Goal: Find specific page/section: Find specific page/section

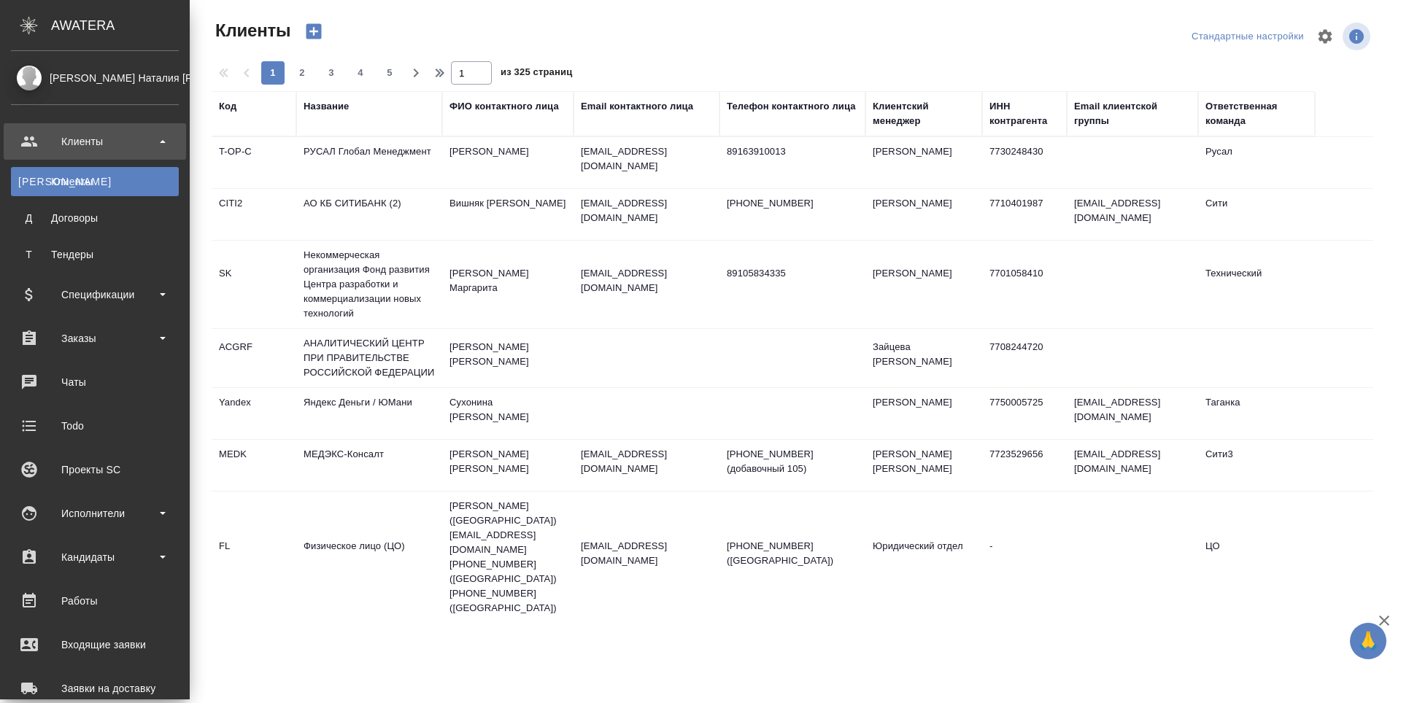
select select "RU"
click at [28, 522] on div "Исполнители" at bounding box center [95, 514] width 168 height 22
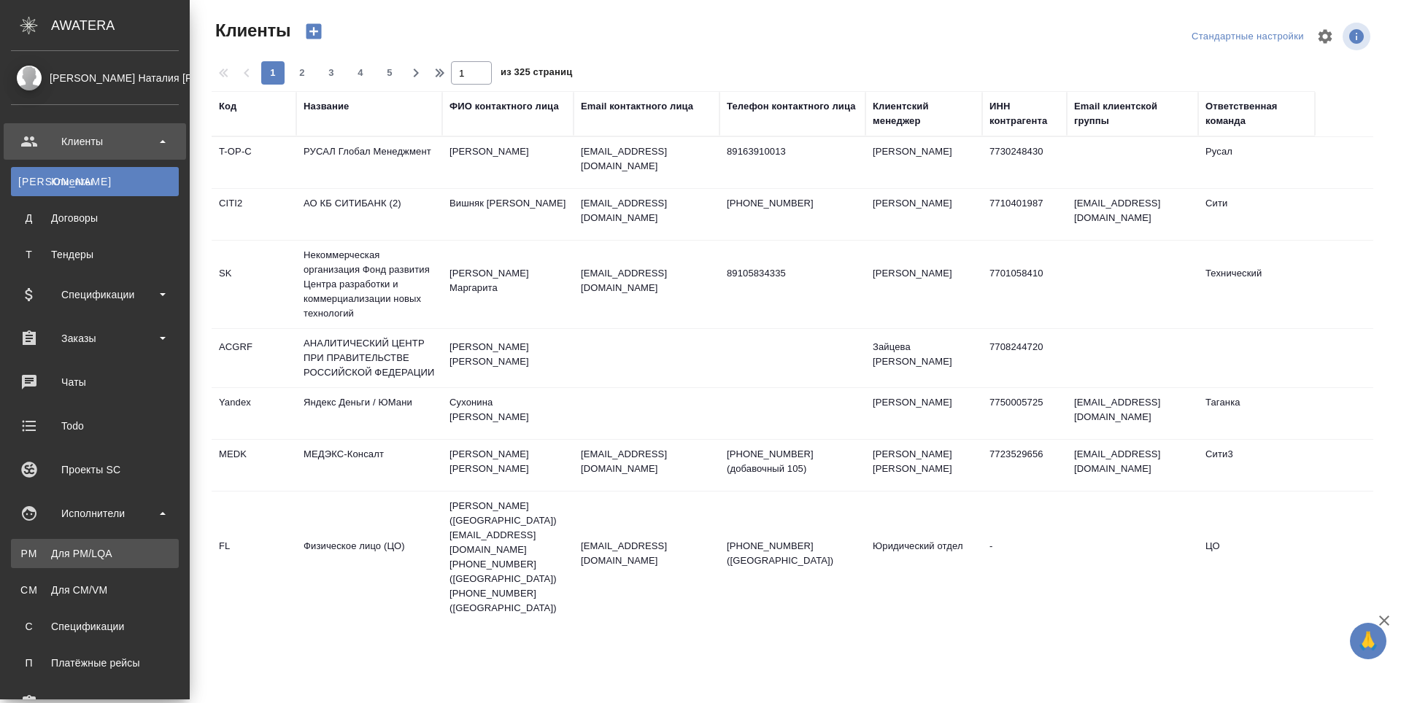
click at [30, 560] on div "Для PM/LQA" at bounding box center [94, 553] width 153 height 15
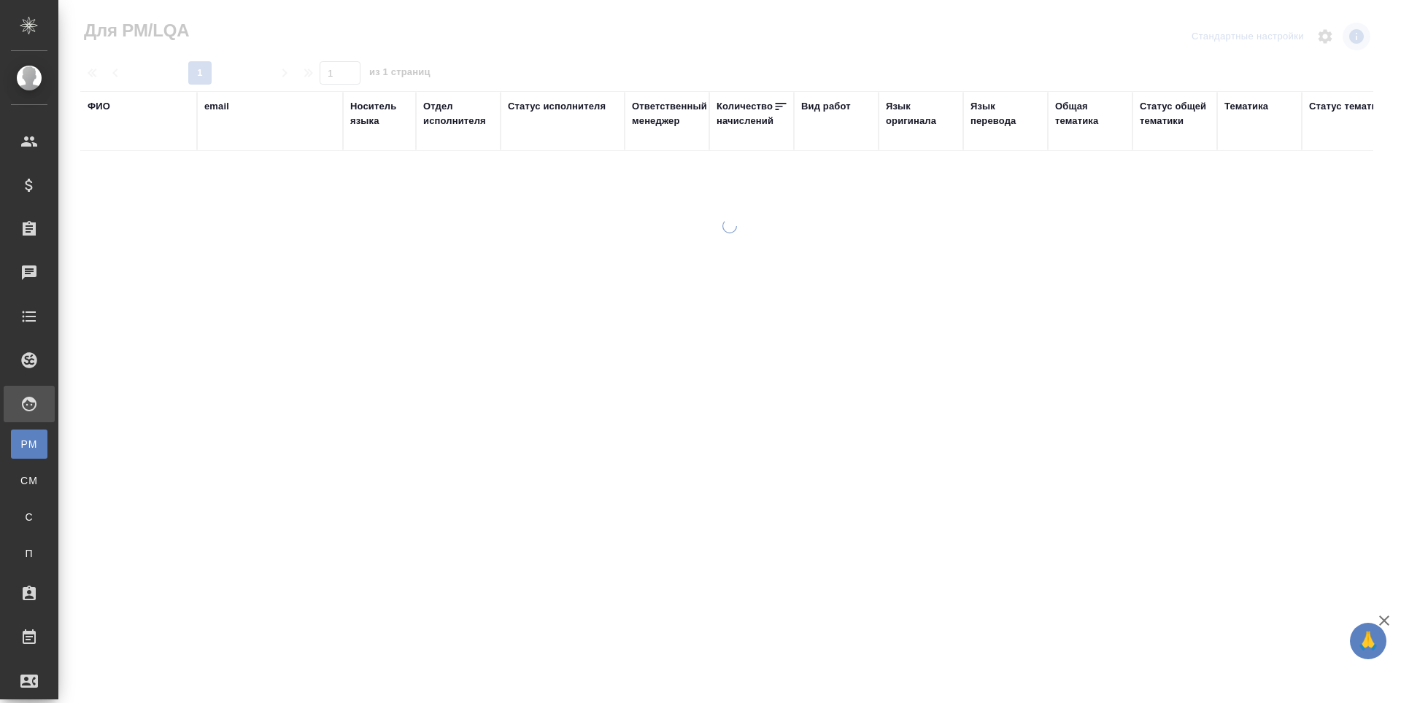
click at [98, 108] on div "ФИО" at bounding box center [99, 106] width 23 height 15
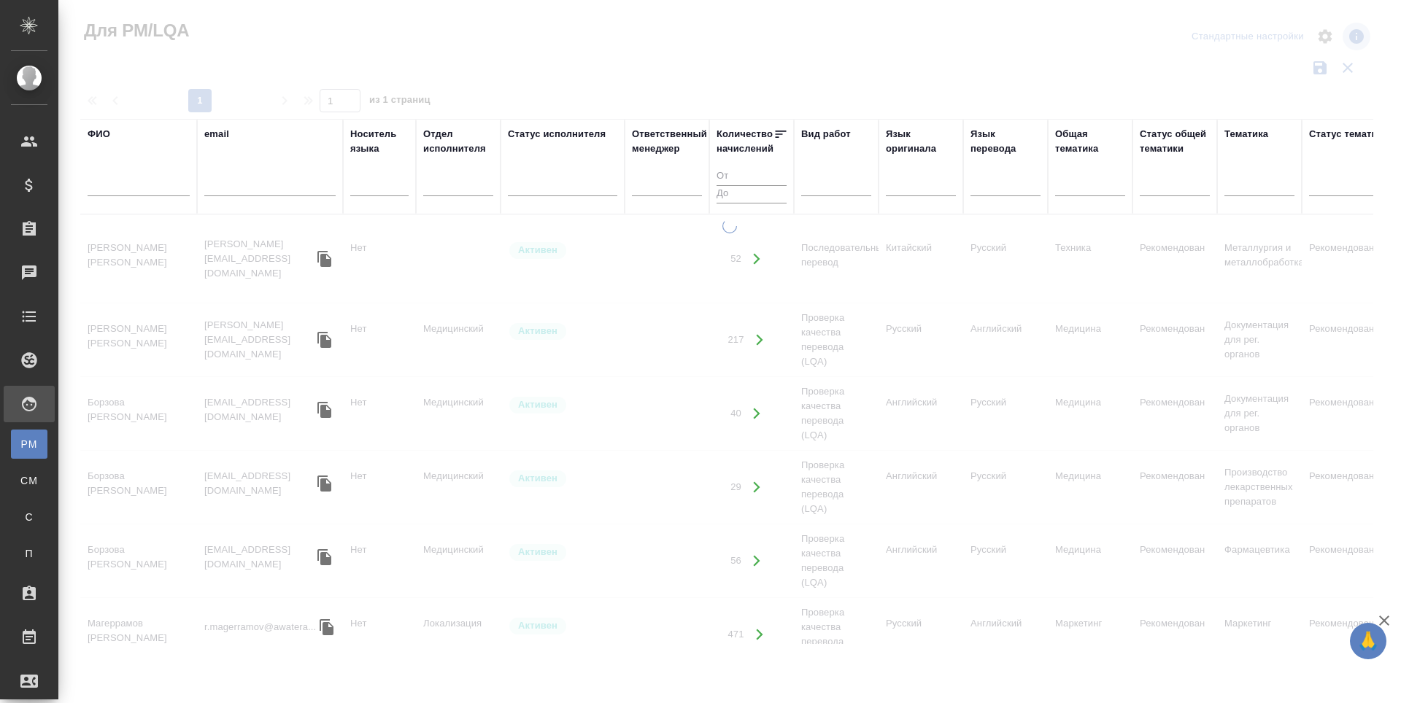
click at [115, 190] on input "text" at bounding box center [139, 187] width 102 height 18
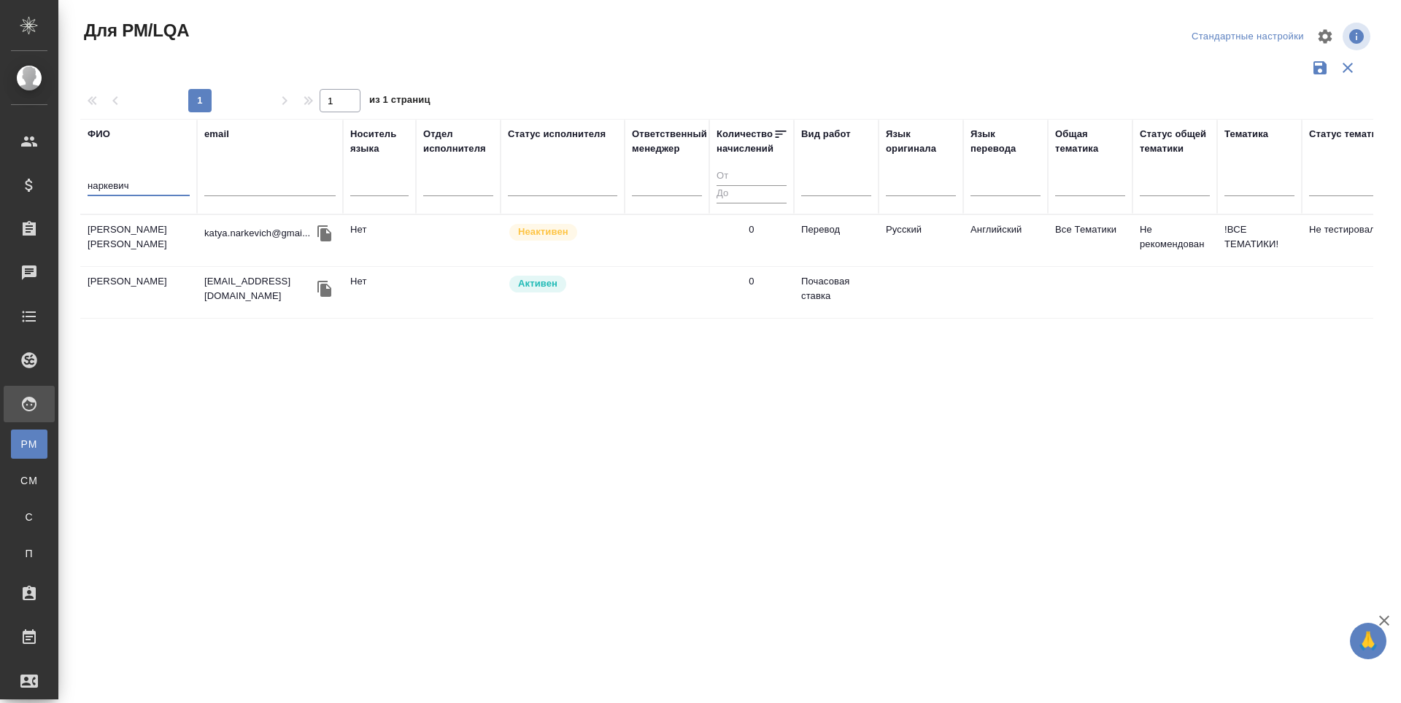
type input "наркевич"
click at [107, 284] on td "[PERSON_NAME]" at bounding box center [138, 292] width 117 height 51
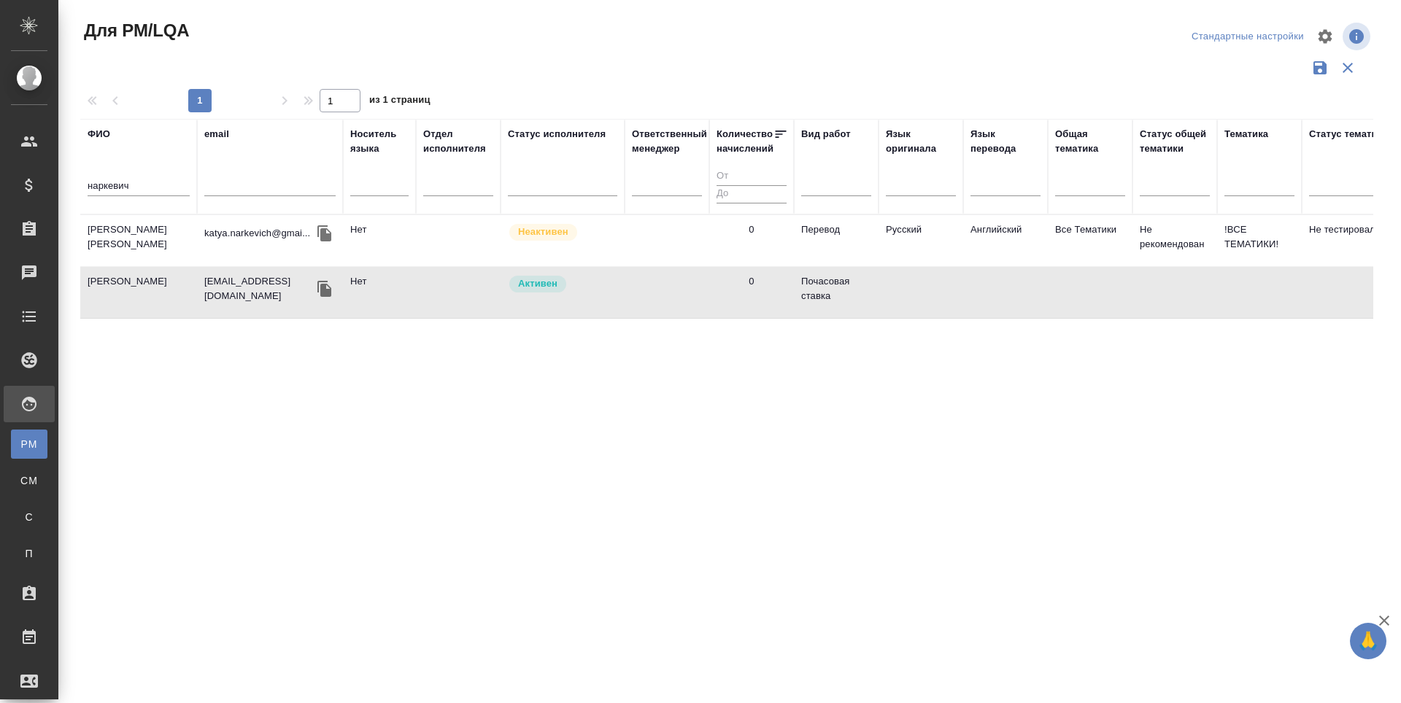
click at [107, 284] on td "[PERSON_NAME]" at bounding box center [138, 292] width 117 height 51
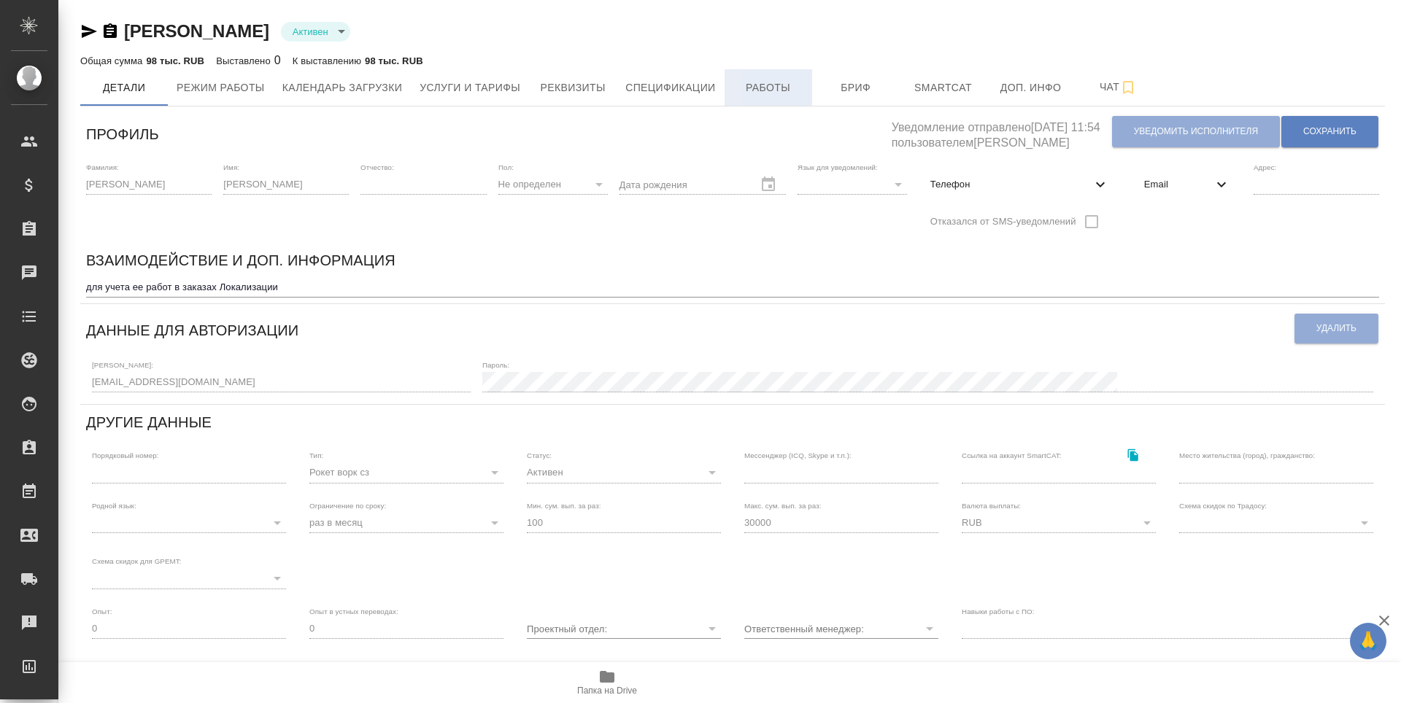
click at [769, 79] on span "Работы" at bounding box center [768, 88] width 70 height 18
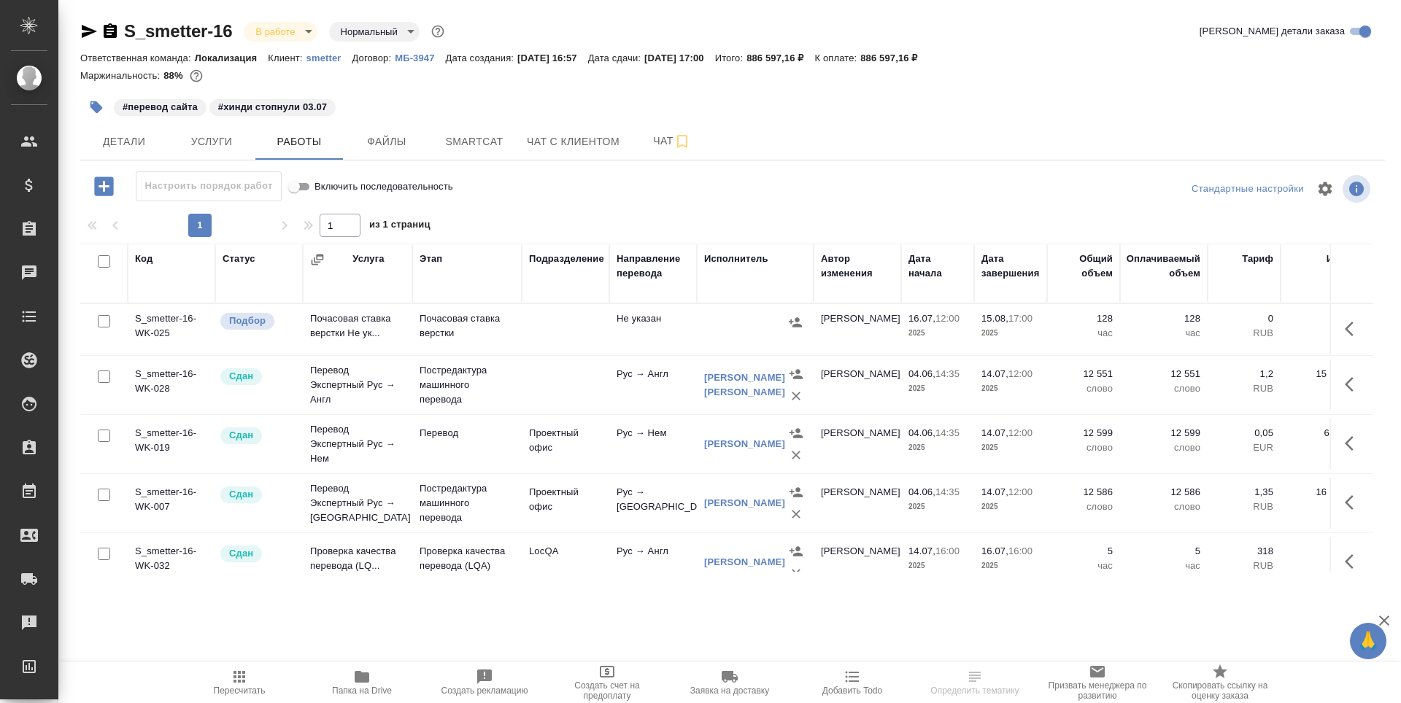
click at [80, 31] on icon "button" at bounding box center [89, 32] width 18 height 18
